Goal: Task Accomplishment & Management: Complete application form

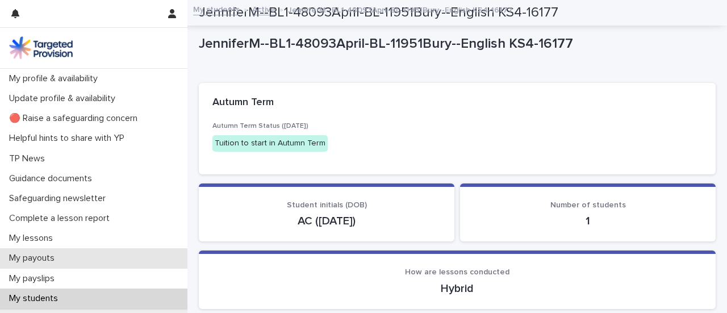
scroll to position [1653, 0]
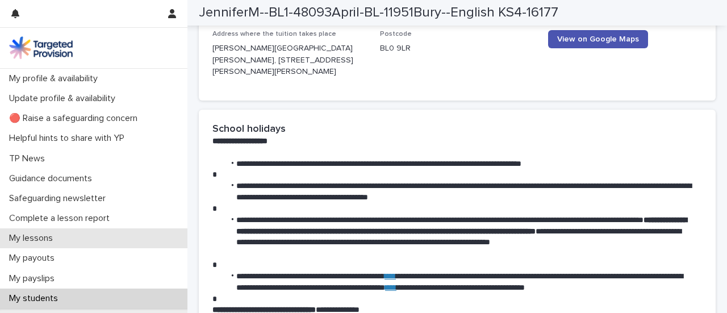
click at [27, 237] on p "My lessons" at bounding box center [33, 238] width 57 height 11
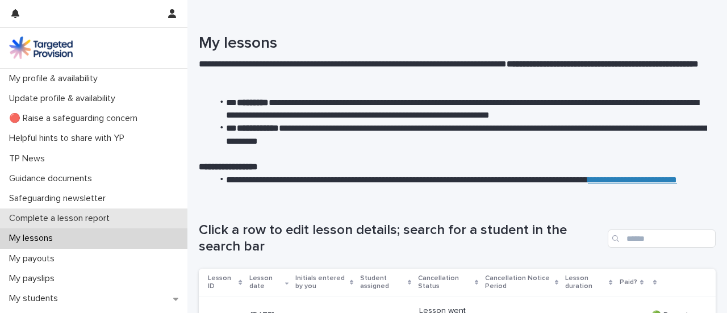
click at [80, 215] on p "Complete a lesson report" at bounding box center [62, 218] width 114 height 11
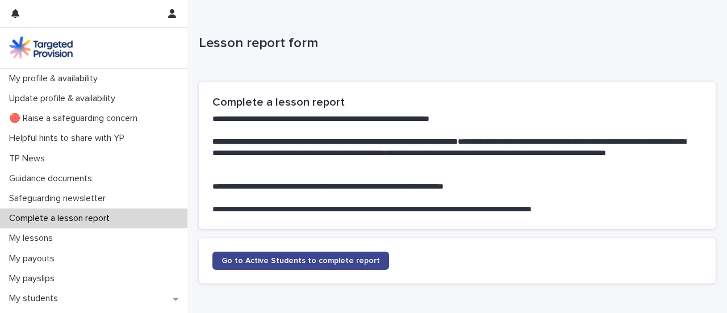
click at [325, 258] on span "Go to Active Students to complete report" at bounding box center [301, 261] width 158 height 8
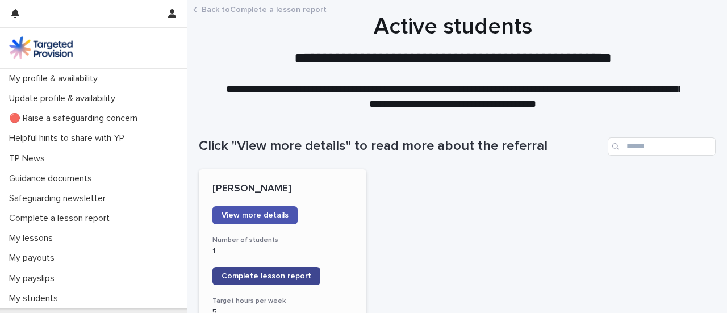
click at [300, 270] on link "Complete lesson report" at bounding box center [266, 276] width 108 height 18
